Goal: Task Accomplishment & Management: Complete application form

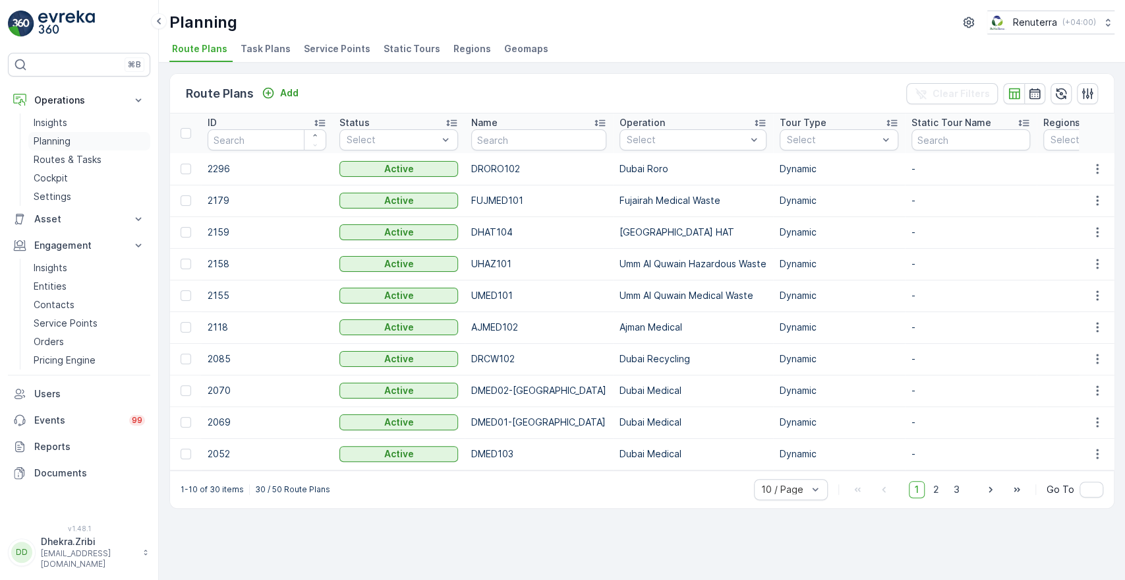
click at [55, 147] on link "Planning" at bounding box center [89, 141] width 122 height 18
click at [320, 51] on span "Service Points" at bounding box center [337, 48] width 67 height 13
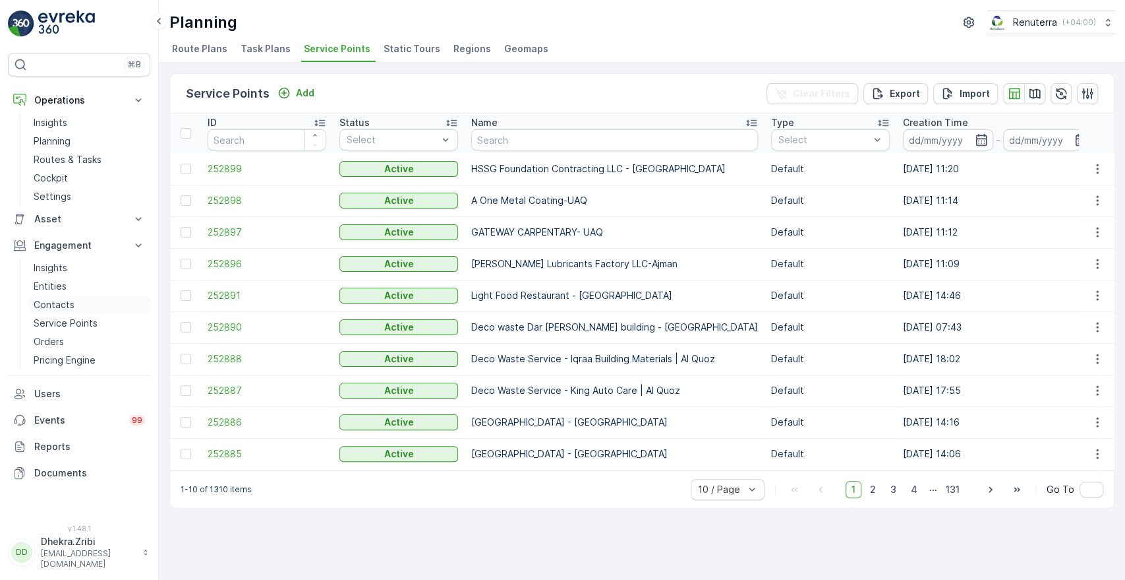
click at [53, 311] on link "Contacts" at bounding box center [89, 304] width 122 height 18
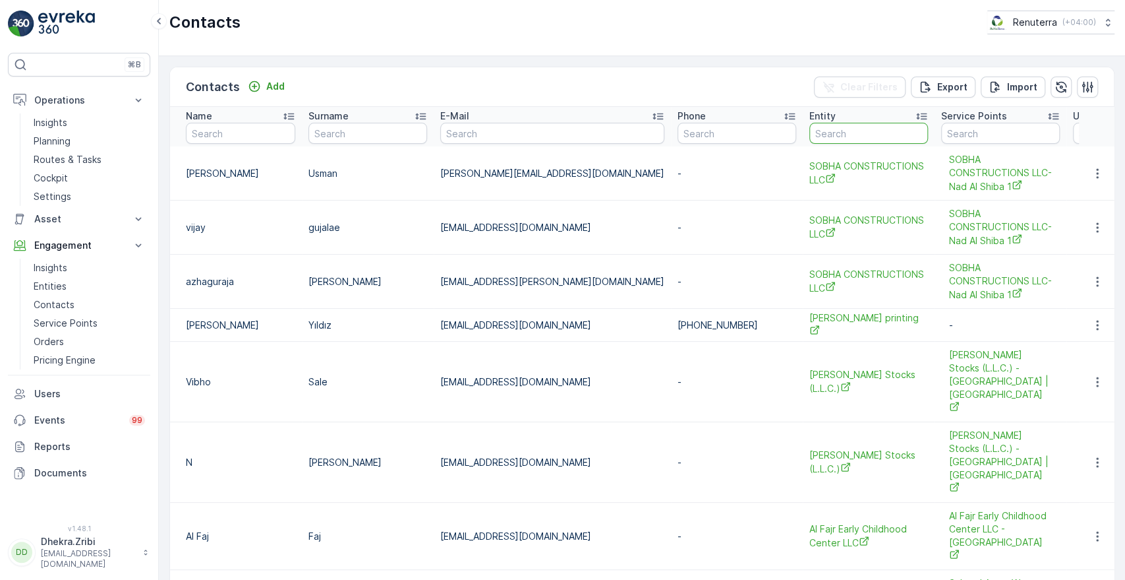
click at [810, 129] on input "text" at bounding box center [869, 133] width 119 height 21
type input "bel"
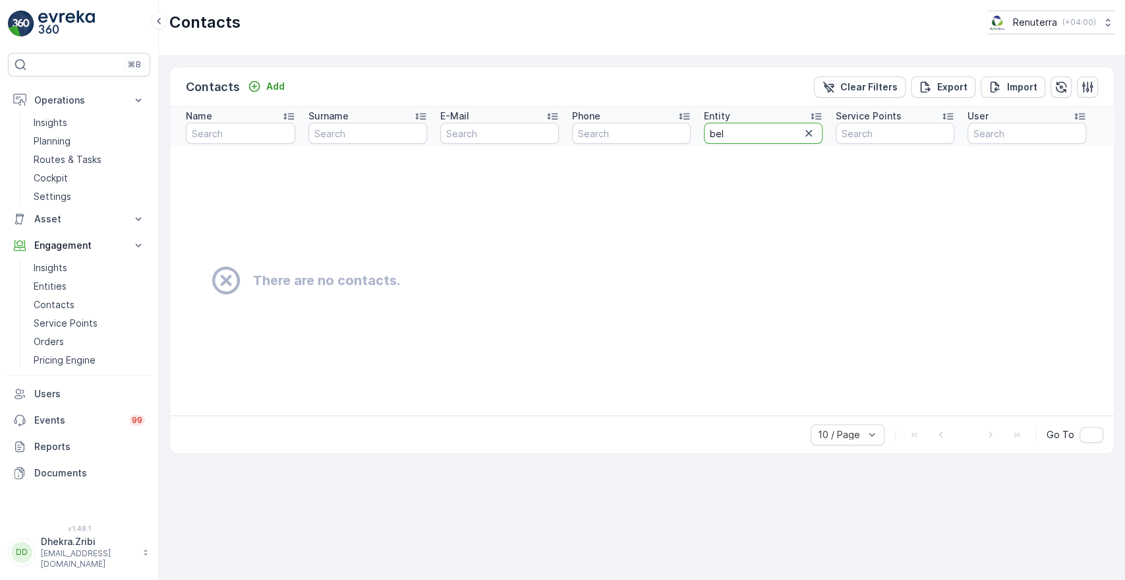
click at [766, 135] on input "bel" at bounding box center [763, 133] width 119 height 21
type input "belhou"
click at [811, 140] on button "button" at bounding box center [809, 133] width 16 height 16
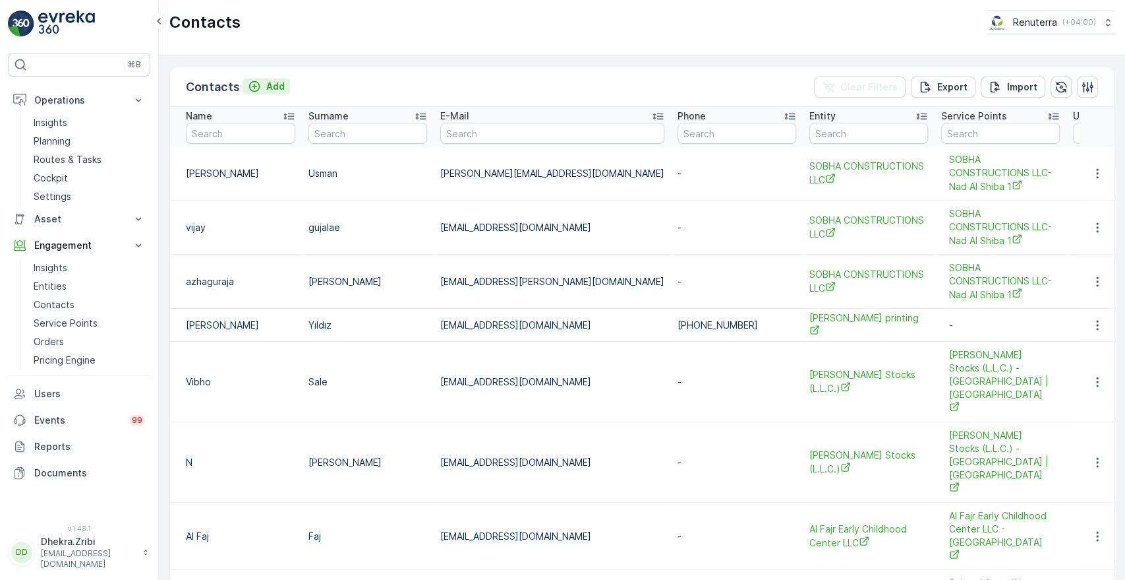
click at [272, 88] on p "Add" at bounding box center [275, 86] width 18 height 13
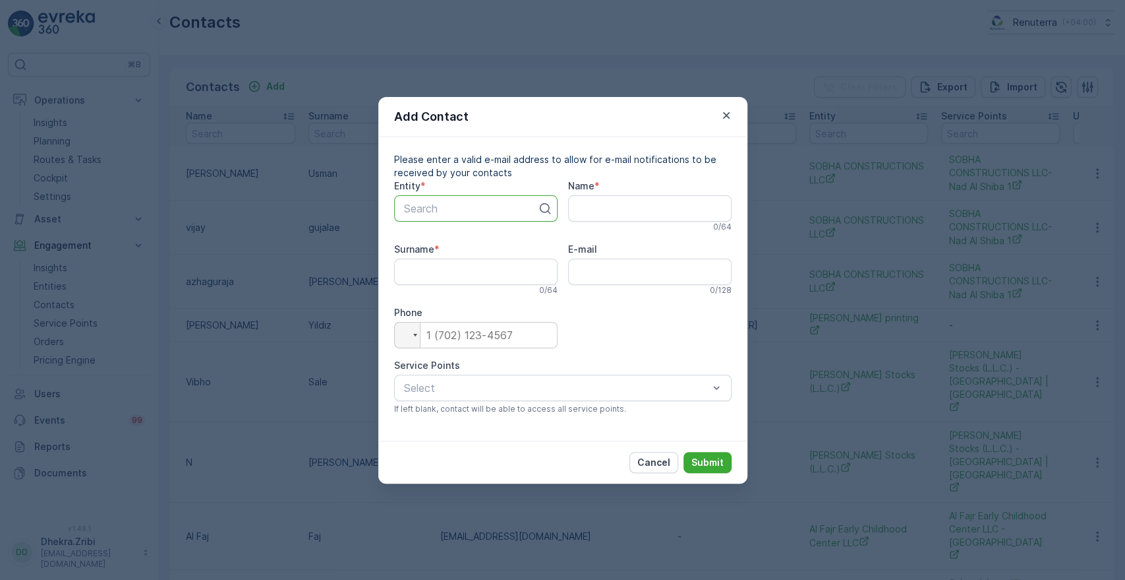
click at [436, 204] on div at bounding box center [471, 208] width 136 height 12
type input "[PERSON_NAME]"
click at [470, 238] on span "BELHOUL PROPERTIES LLC" at bounding box center [473, 241] width 142 height 12
click at [602, 196] on input "Name" at bounding box center [650, 208] width 164 height 26
click at [650, 460] on p "Cancel" at bounding box center [654, 462] width 33 height 13
